Goal: Task Accomplishment & Management: Use online tool/utility

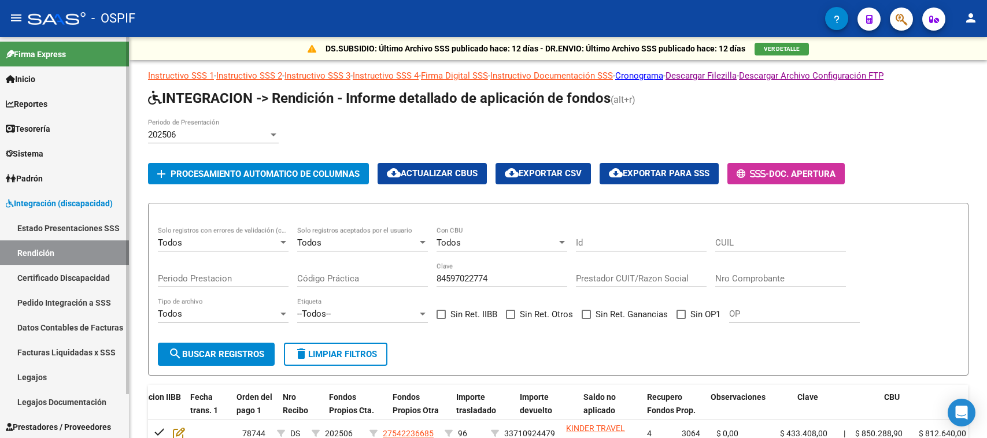
click at [40, 254] on link "Rendición" at bounding box center [64, 253] width 129 height 25
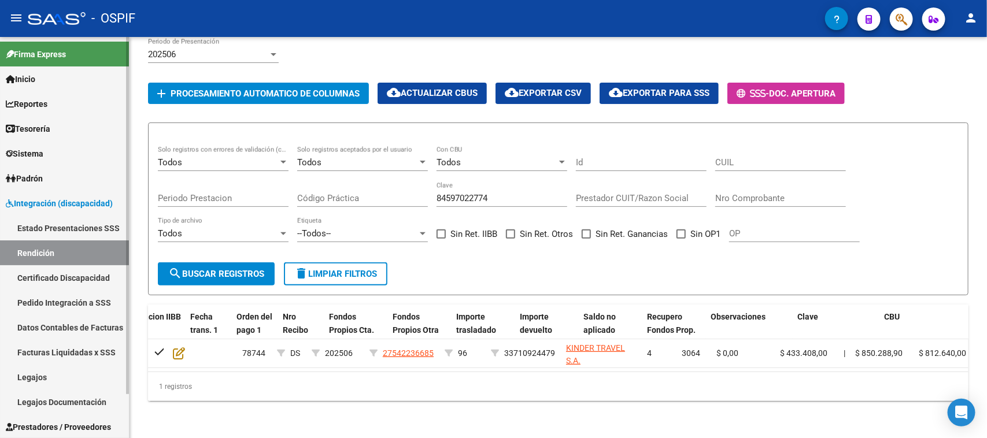
scroll to position [0, 1058]
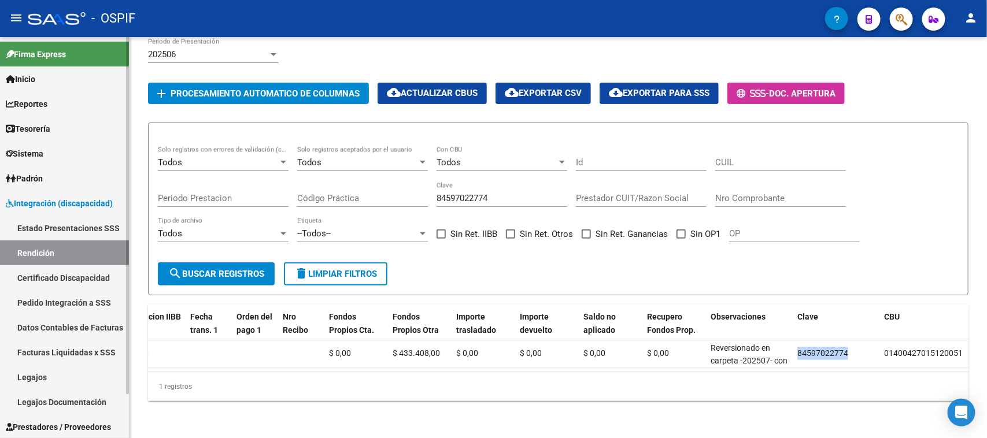
click at [93, 197] on link "Integración (discapacidad)" at bounding box center [64, 203] width 129 height 25
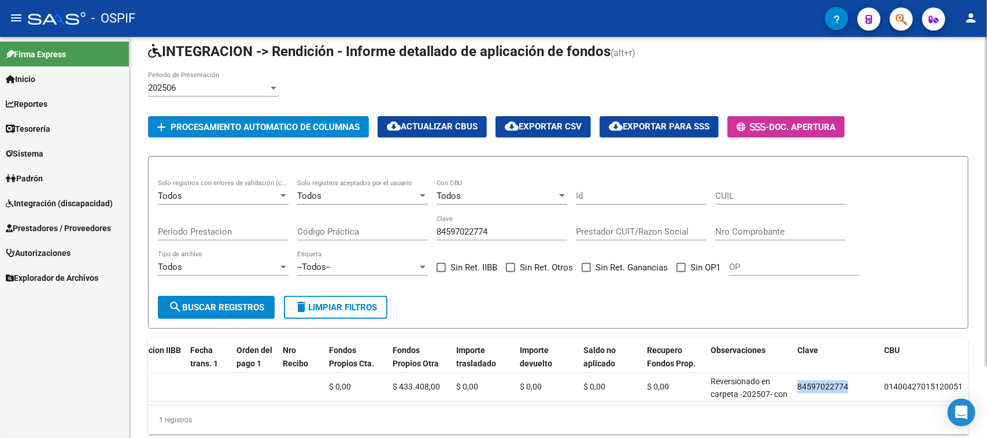
scroll to position [88, 0]
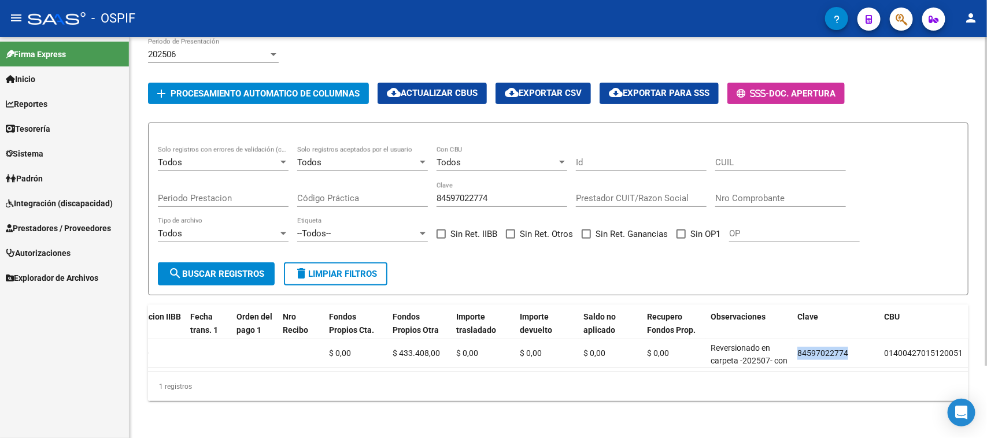
click at [309, 263] on button "delete Limpiar filtros" at bounding box center [335, 274] width 103 height 23
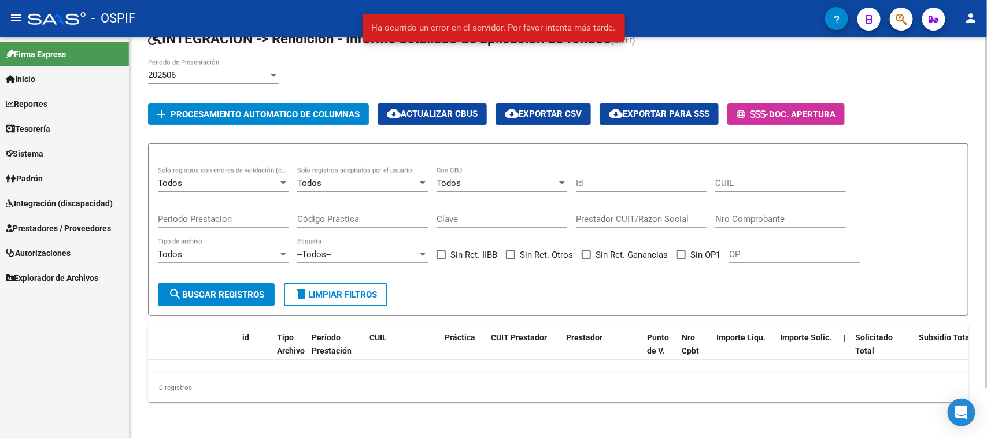
scroll to position [57, 0]
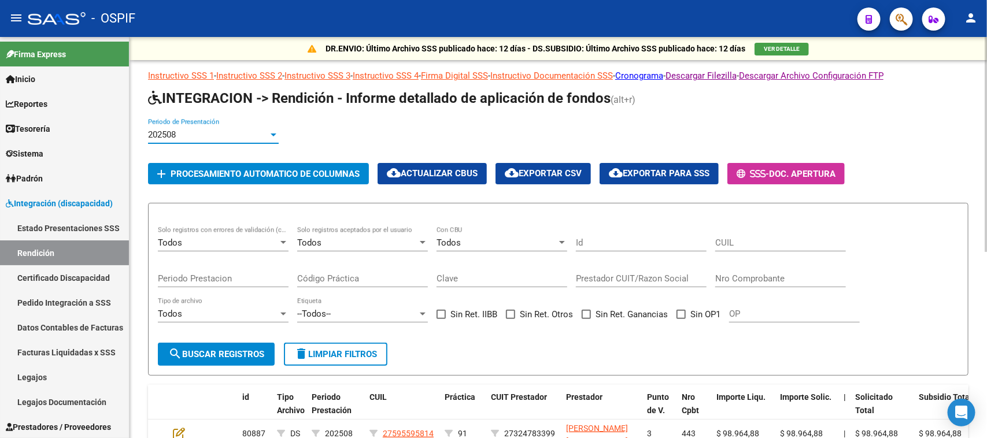
click at [243, 134] on div "202508" at bounding box center [208, 135] width 120 height 10
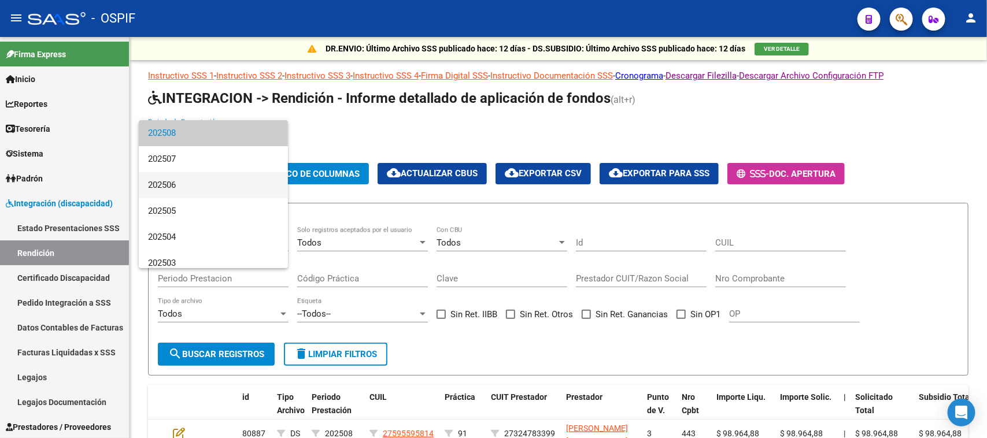
click at [199, 186] on span "202506" at bounding box center [213, 185] width 131 height 26
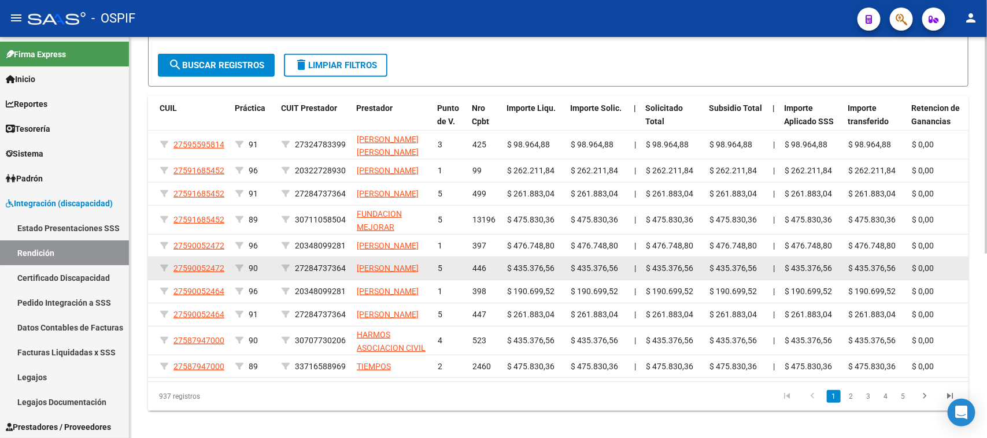
scroll to position [342, 0]
